Goal: Find specific page/section: Find specific page/section

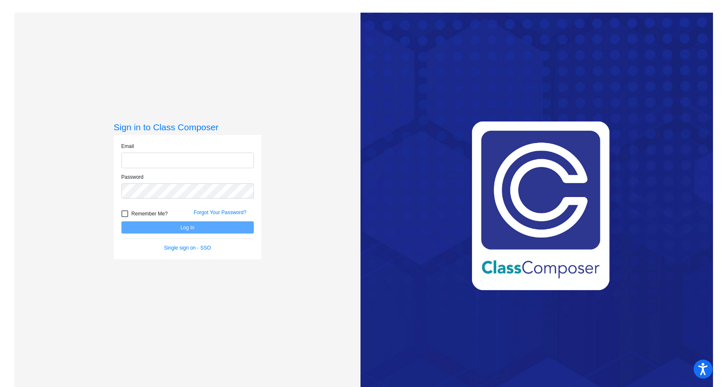
type input "[PERSON_NAME][EMAIL_ADDRESS][DOMAIN_NAME]"
click at [125, 213] on div at bounding box center [125, 214] width 7 height 7
click at [125, 217] on input "Remember Me?" at bounding box center [124, 217] width 0 height 0
checkbox input "true"
click at [146, 221] on div "Remember Me?" at bounding box center [151, 215] width 73 height 13
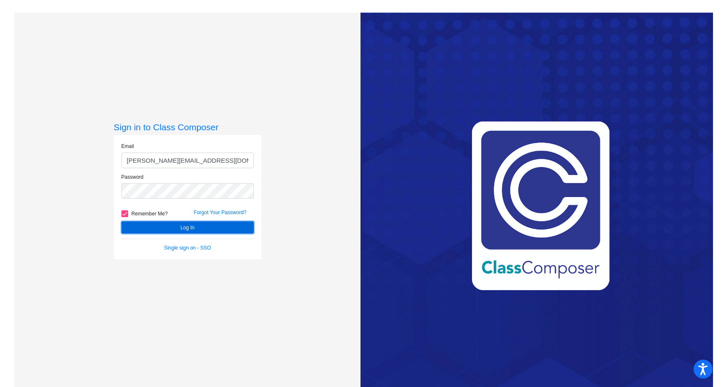
click at [154, 225] on button "Log In" at bounding box center [188, 227] width 132 height 12
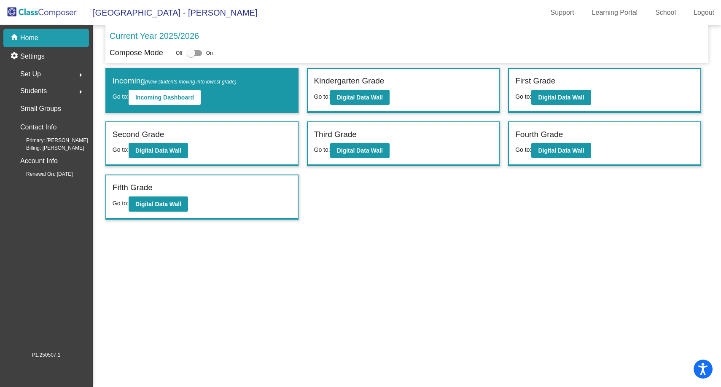
click at [43, 93] on span "Students" at bounding box center [33, 91] width 27 height 12
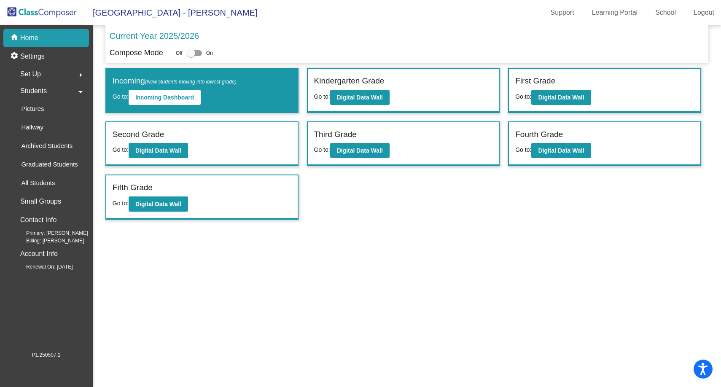
click at [38, 95] on span "Students" at bounding box center [33, 91] width 27 height 12
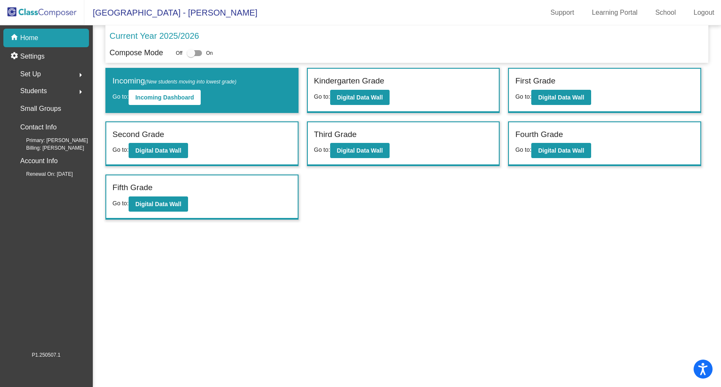
drag, startPoint x: 46, startPoint y: 91, endPoint x: 46, endPoint y: 95, distance: 4.2
click at [46, 93] on span "Students" at bounding box center [33, 91] width 27 height 12
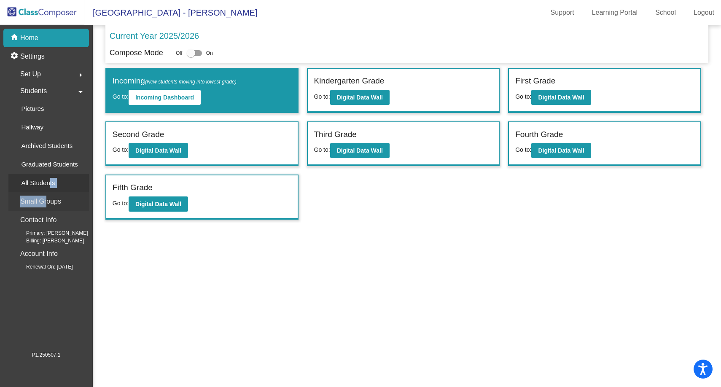
drag, startPoint x: 43, startPoint y: 199, endPoint x: 47, endPoint y: 188, distance: 11.2
click at [47, 188] on mat-nav-list "home Home settings Settings Set Up arrow_right Students arrow_drop_down Picture…" at bounding box center [46, 188] width 92 height 326
click at [48, 186] on p "All Students" at bounding box center [38, 183] width 34 height 10
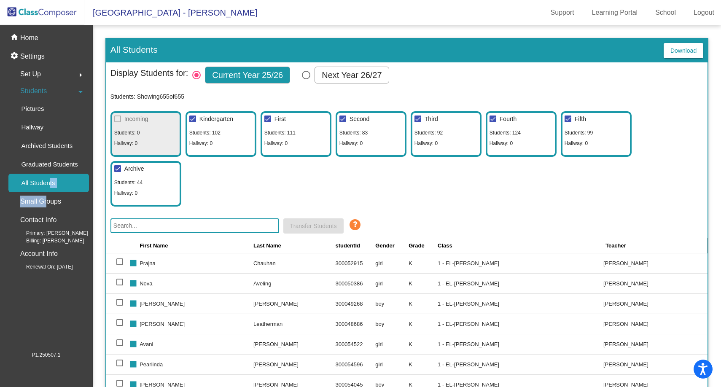
click at [231, 225] on input "text" at bounding box center [195, 226] width 169 height 15
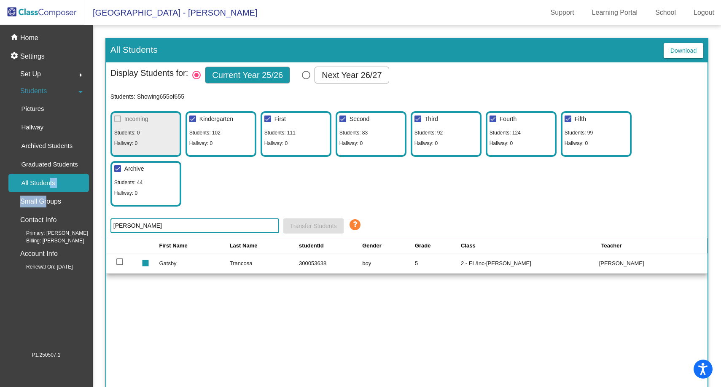
drag, startPoint x: 140, startPoint y: 224, endPoint x: 104, endPoint y: 224, distance: 36.7
click at [104, 224] on mat-sidenav-content "All Students Download Display Students for: Current Year 25/26 Next Year 26/27 …" at bounding box center [407, 206] width 629 height 362
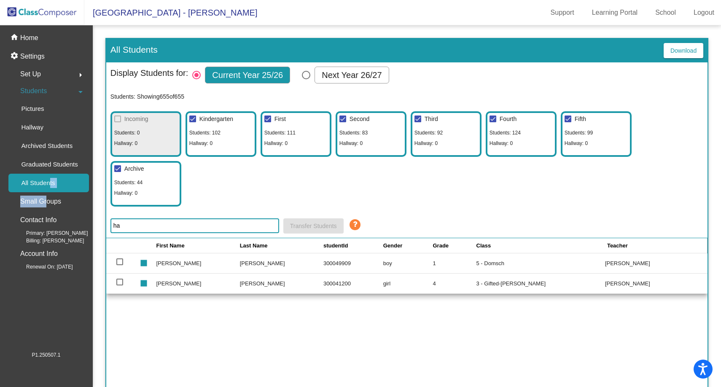
type input "h"
type input "hal"
drag, startPoint x: 125, startPoint y: 228, endPoint x: 105, endPoint y: 227, distance: 19.8
click at [105, 227] on div "All Students Download Display Students for: Current Year 25/26 Next Year 26/27 …" at bounding box center [406, 244] width 603 height 412
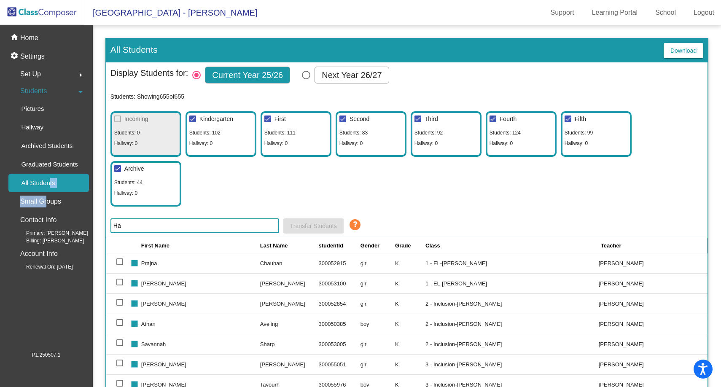
type input "H"
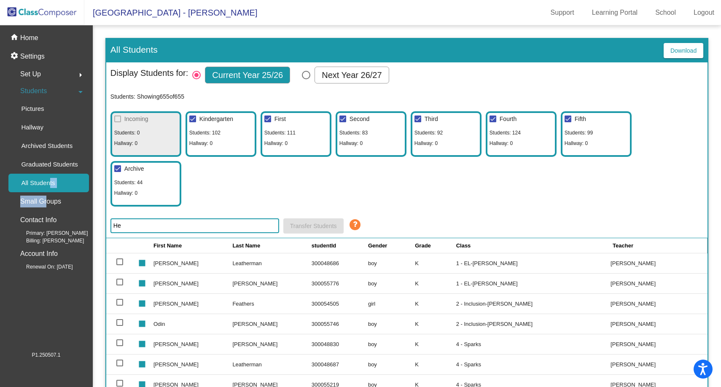
type input "H"
